Goal: Use online tool/utility: Utilize a website feature to perform a specific function

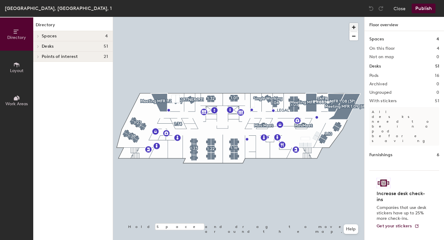
click at [355, 28] on span "button" at bounding box center [353, 27] width 9 height 9
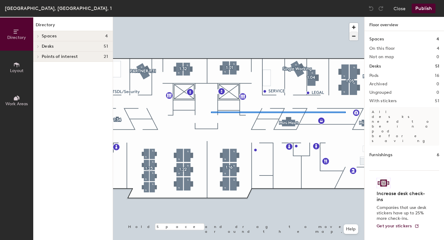
click at [209, 17] on div at bounding box center [238, 17] width 251 height 0
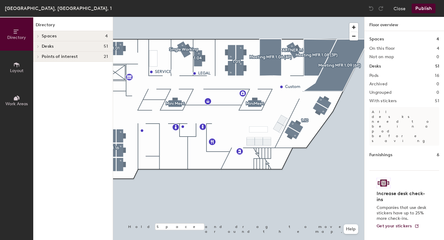
click at [324, 17] on div at bounding box center [238, 17] width 251 height 0
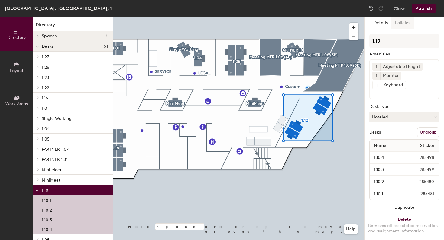
click at [405, 24] on button "Policies" at bounding box center [402, 23] width 22 height 12
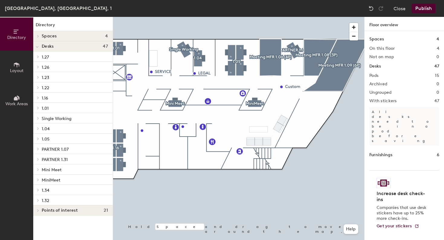
click at [18, 67] on icon at bounding box center [16, 65] width 7 height 7
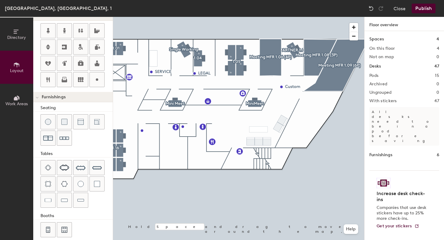
scroll to position [136, 0]
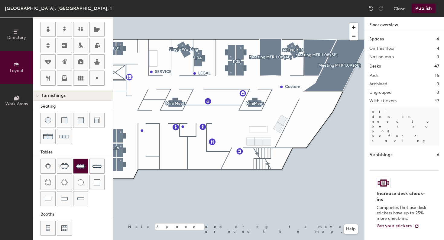
click at [78, 168] on img at bounding box center [81, 167] width 10 height 10
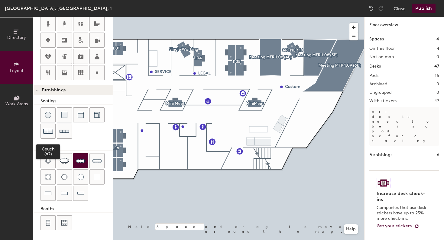
scroll to position [141, 0]
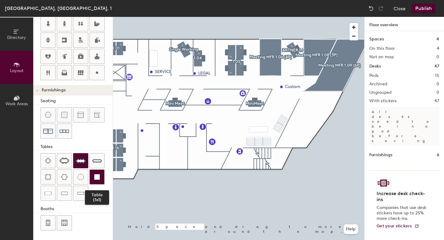
click at [97, 179] on img at bounding box center [97, 177] width 6 height 6
click at [296, 131] on div "Directory Layout Work Areas Layout Add space Resize Desks Points of Interest Fu…" at bounding box center [222, 129] width 444 height 224
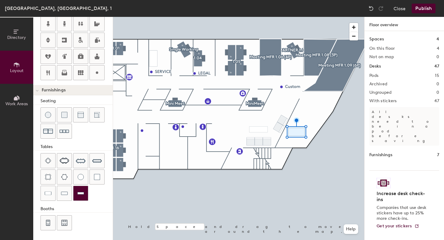
click at [320, 106] on div "Directory Layout Work Areas Layout Add space Resize Desks Points of Interest Fu…" at bounding box center [222, 129] width 444 height 224
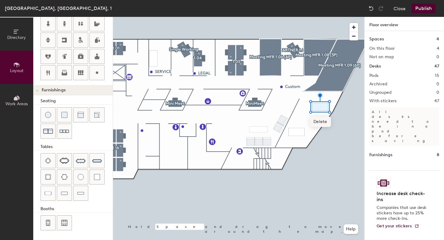
click at [302, 17] on div at bounding box center [238, 17] width 251 height 0
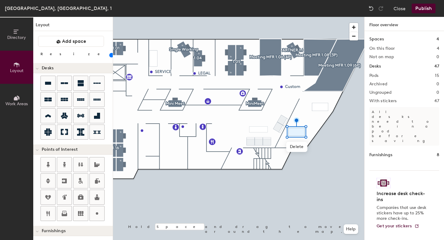
scroll to position [0, 0]
click at [99, 213] on icon at bounding box center [96, 213] width 7 height 7
type input "20"
click at [296, 145] on input "Custom" at bounding box center [294, 144] width 19 height 8
paste input "Projekt Charité MoveIT"
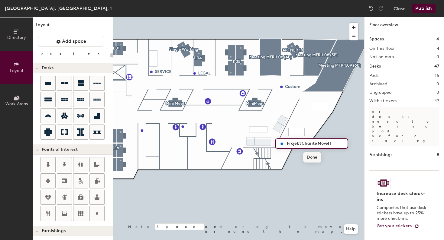
type input "Projekt Charité MoveIT"
click at [313, 17] on div at bounding box center [238, 17] width 251 height 0
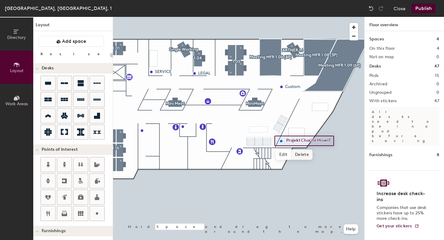
click at [311, 17] on div at bounding box center [238, 17] width 251 height 0
click at [297, 17] on div at bounding box center [238, 17] width 251 height 0
type input "80"
